Goal: Information Seeking & Learning: Compare options

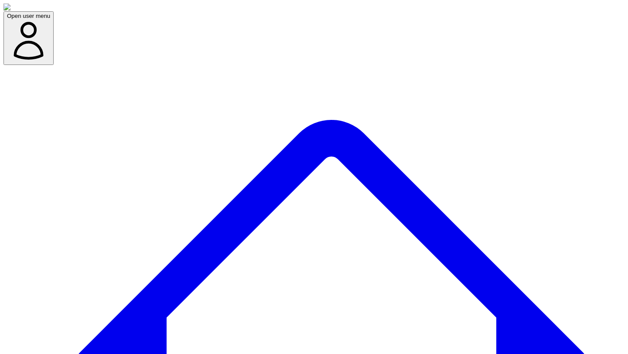
copy div "Then we'll create your outline & article"
